Goal: Task Accomplishment & Management: Manage account settings

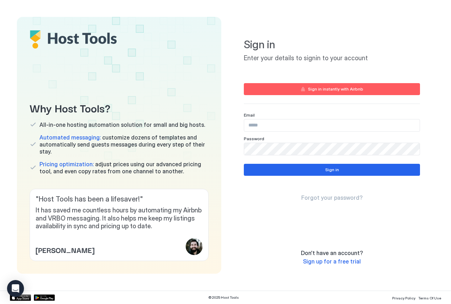
click at [85, 82] on div "Why Host Tools? All-in-one hosting automation solution for small and big hosts.…" at bounding box center [119, 145] width 204 height 257
drag, startPoint x: 120, startPoint y: 77, endPoint x: 156, endPoint y: 80, distance: 36.4
click at [120, 77] on div "Why Host Tools? All-in-one hosting automation solution for small and big hosts.…" at bounding box center [119, 145] width 204 height 257
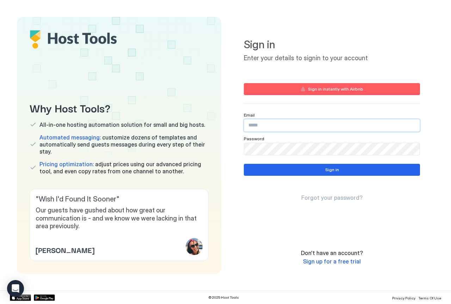
paste input "**********"
type input "**********"
click at [252, 270] on div "**********" at bounding box center [332, 145] width 204 height 257
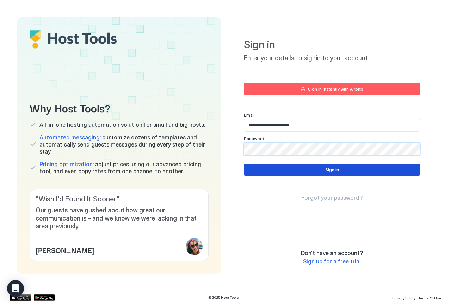
click at [333, 168] on div "Sign in" at bounding box center [332, 170] width 14 height 6
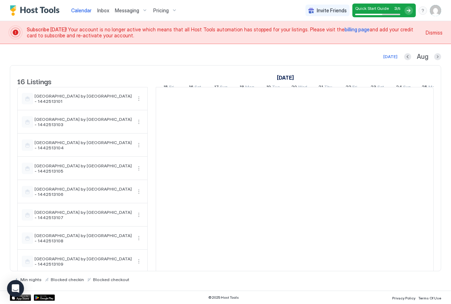
scroll to position [0, 391]
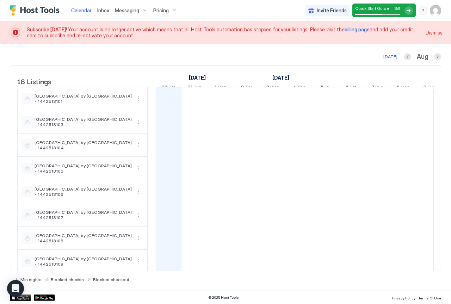
click at [290, 292] on div "© 2025 Host Tools Privacy Policy Terms Of Use" at bounding box center [225, 296] width 451 height 13
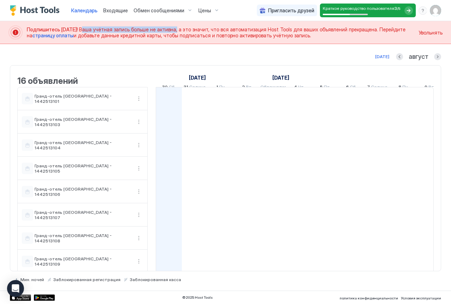
drag, startPoint x: 174, startPoint y: 30, endPoint x: 83, endPoint y: 31, distance: 91.2
click at [83, 31] on font "Ваша учётная запись больше не активна, а это значит, что вся автоматизация Host…" at bounding box center [217, 32] width 380 height 12
copy font "Ваша учётная запись больше не активна"
click at [125, 63] on div "[DATE] [DATE] объявлений [DATE] [DATE] [DATE] 15 Пт 16 Сб 17 Солнце 18 Пн 19 Вт…" at bounding box center [225, 167] width 431 height 230
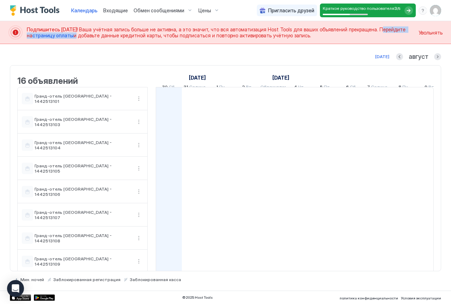
drag, startPoint x: 366, startPoint y: 30, endPoint x: 68, endPoint y: 38, distance: 298.4
click at [68, 38] on span "Подпишитесь [DATE]! Ваша учётная запись больше не активна, а это значит, что вс…" at bounding box center [220, 32] width 387 height 12
copy span "Перейдите на страницу оплаты"
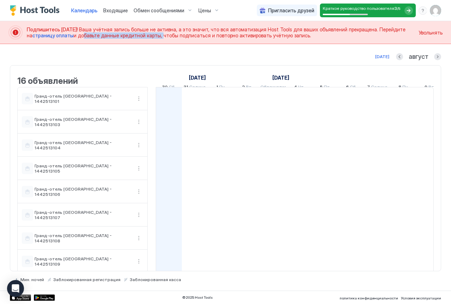
drag, startPoint x: 151, startPoint y: 36, endPoint x: 74, endPoint y: 37, distance: 77.5
click at [74, 37] on font "и добавьте данные кредитной карты, чтобы подписаться и повторно активировать уч…" at bounding box center [192, 35] width 237 height 6
copy font "добавьте данные кредитной карты"
click at [434, 13] on img "Профиль пользователя" at bounding box center [435, 10] width 11 height 11
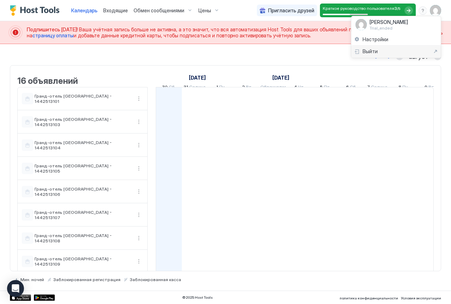
click at [370, 52] on font "Выйти" at bounding box center [369, 51] width 15 height 6
